Goal: Find specific page/section: Find specific page/section

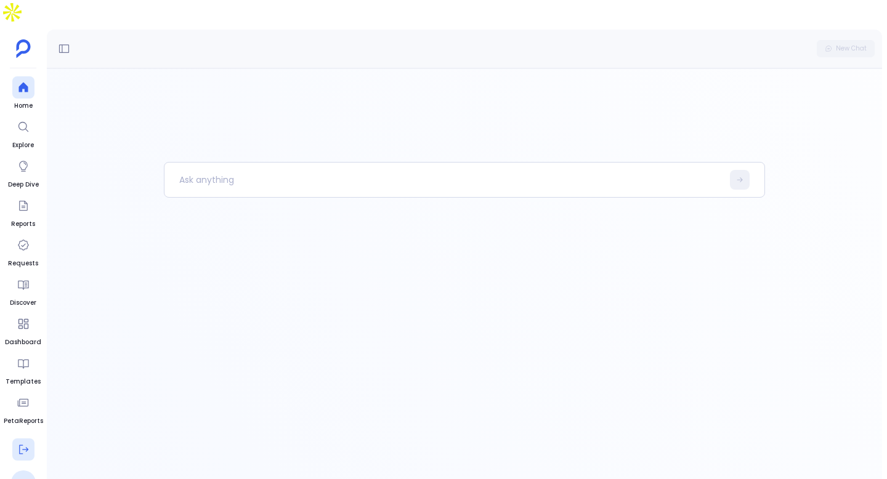
click at [24, 438] on button at bounding box center [23, 449] width 22 height 22
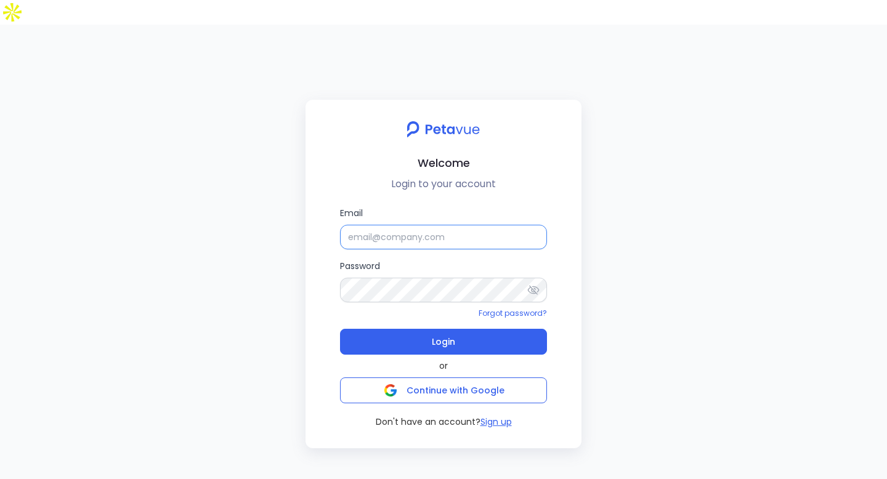
click at [409, 225] on input "Email" at bounding box center [443, 237] width 207 height 25
type input "[EMAIL_ADDRESS][DOMAIN_NAME]"
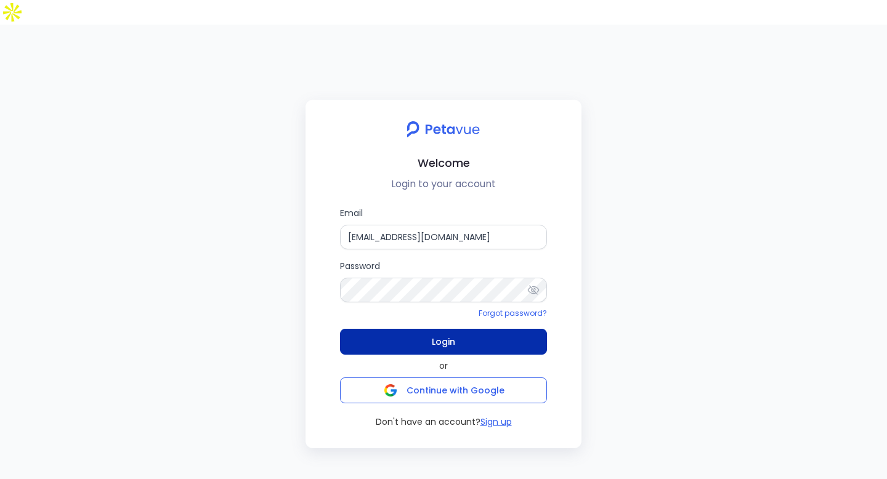
click at [457, 329] on button "Login" at bounding box center [443, 342] width 207 height 26
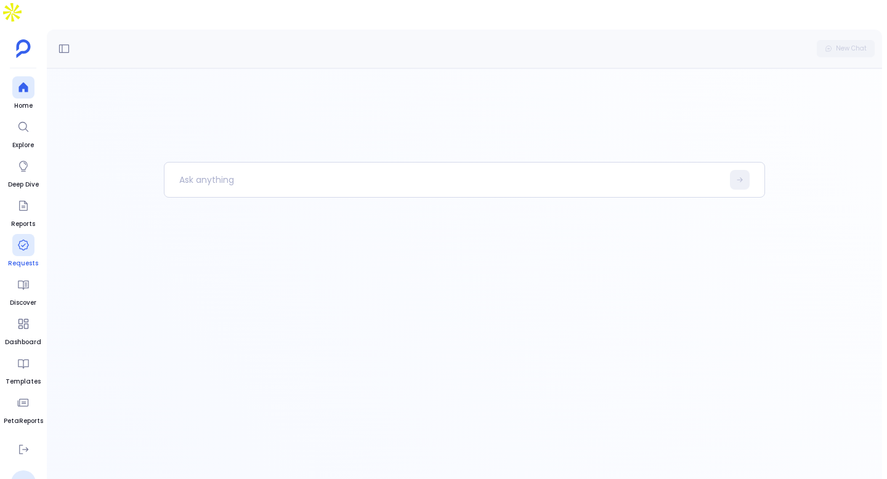
click at [25, 239] on icon at bounding box center [23, 245] width 12 height 12
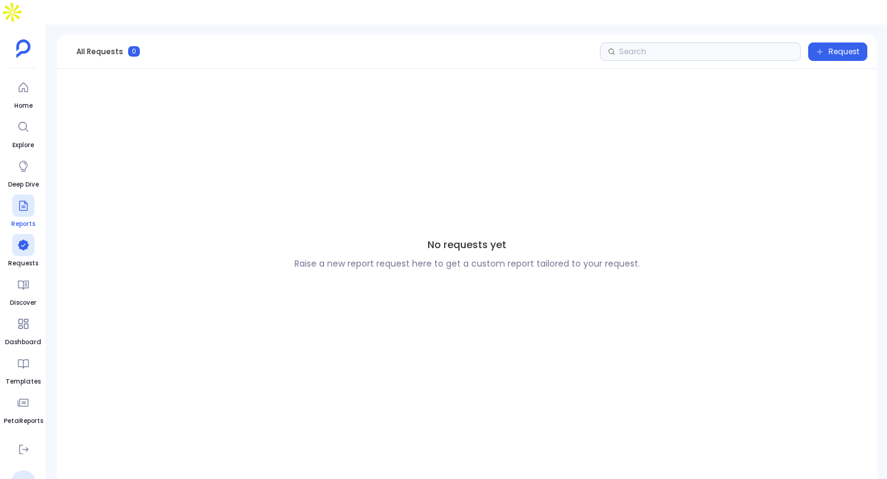
click at [24, 219] on span "Reports" at bounding box center [23, 224] width 24 height 10
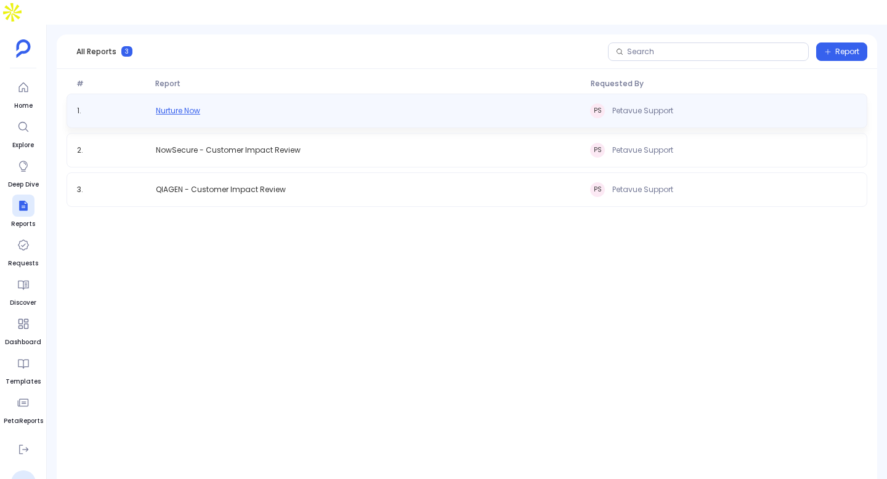
click at [195, 106] on span "Nurture Now" at bounding box center [178, 111] width 44 height 10
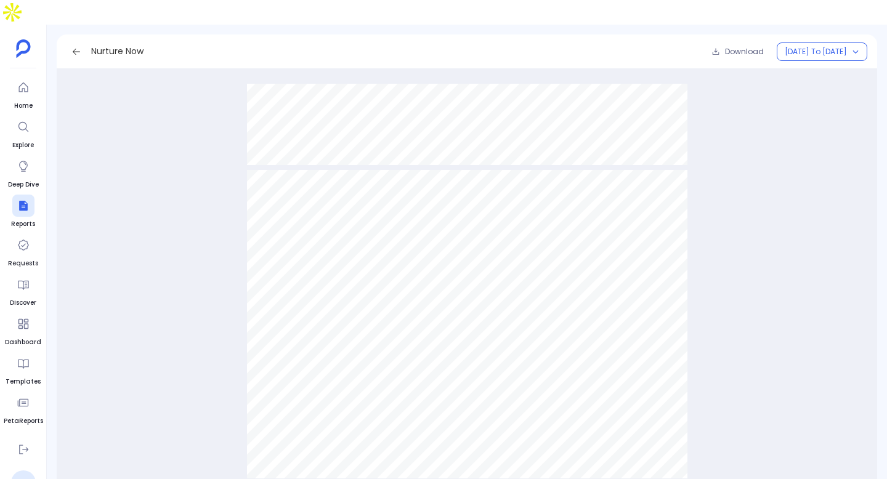
scroll to position [12763, 0]
